Goal: Information Seeking & Learning: Learn about a topic

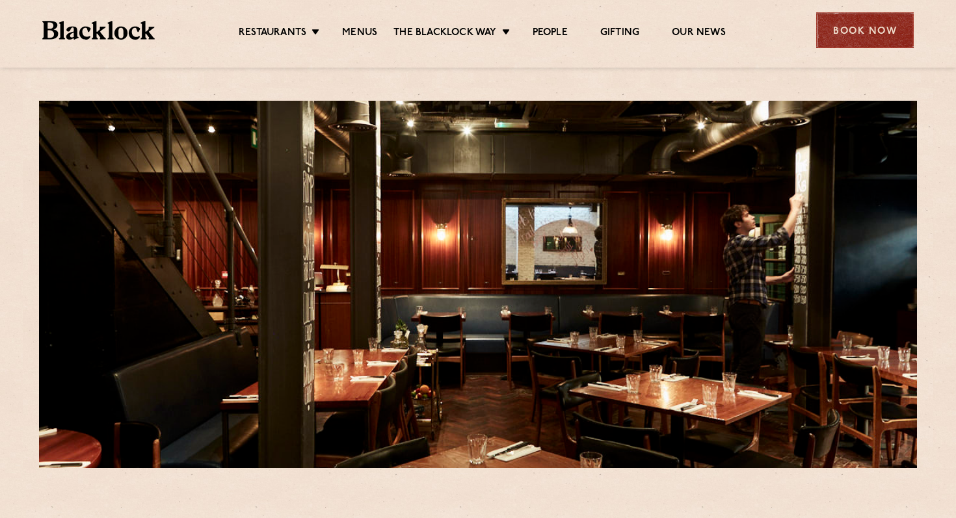
click at [832, 38] on div "Book Now" at bounding box center [865, 30] width 98 height 36
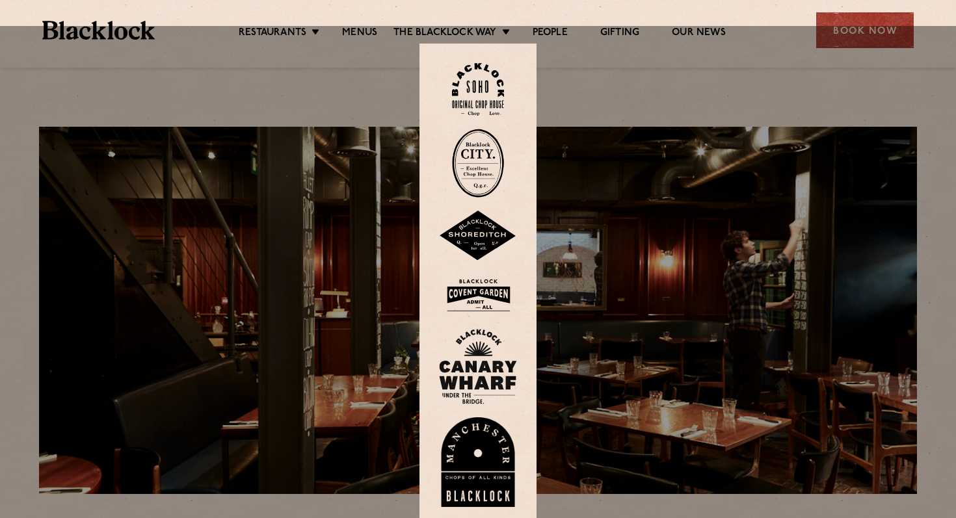
click at [478, 73] on img at bounding box center [478, 89] width 52 height 53
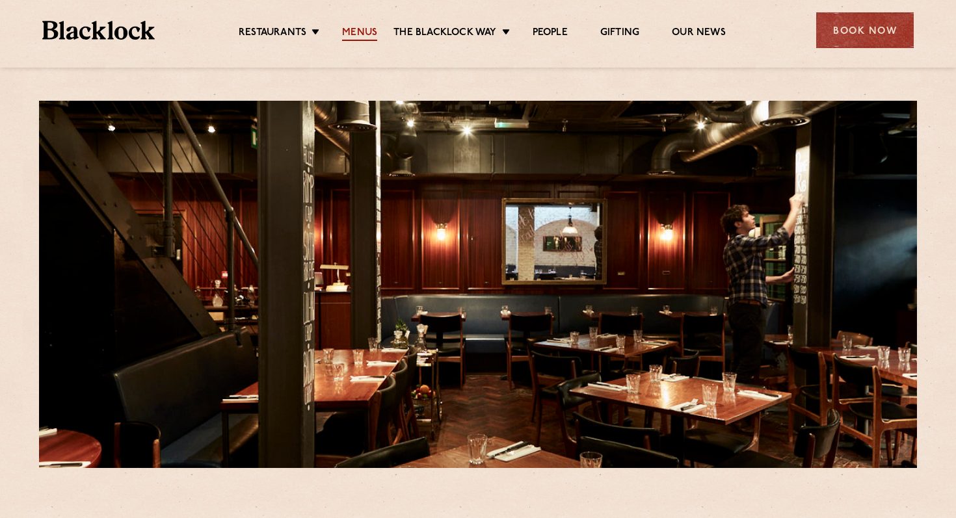
click at [364, 30] on link "Menus" at bounding box center [359, 34] width 35 height 14
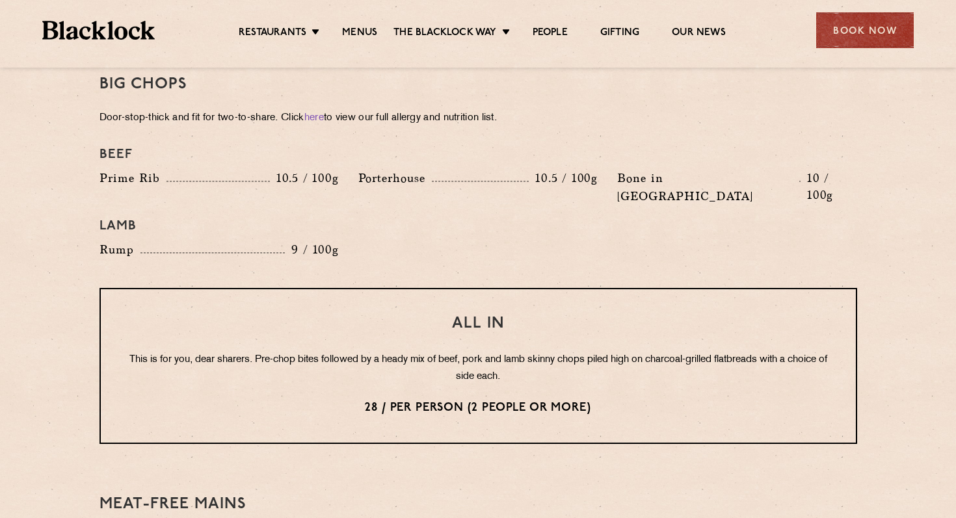
scroll to position [1484, 0]
